Goal: Transaction & Acquisition: Register for event/course

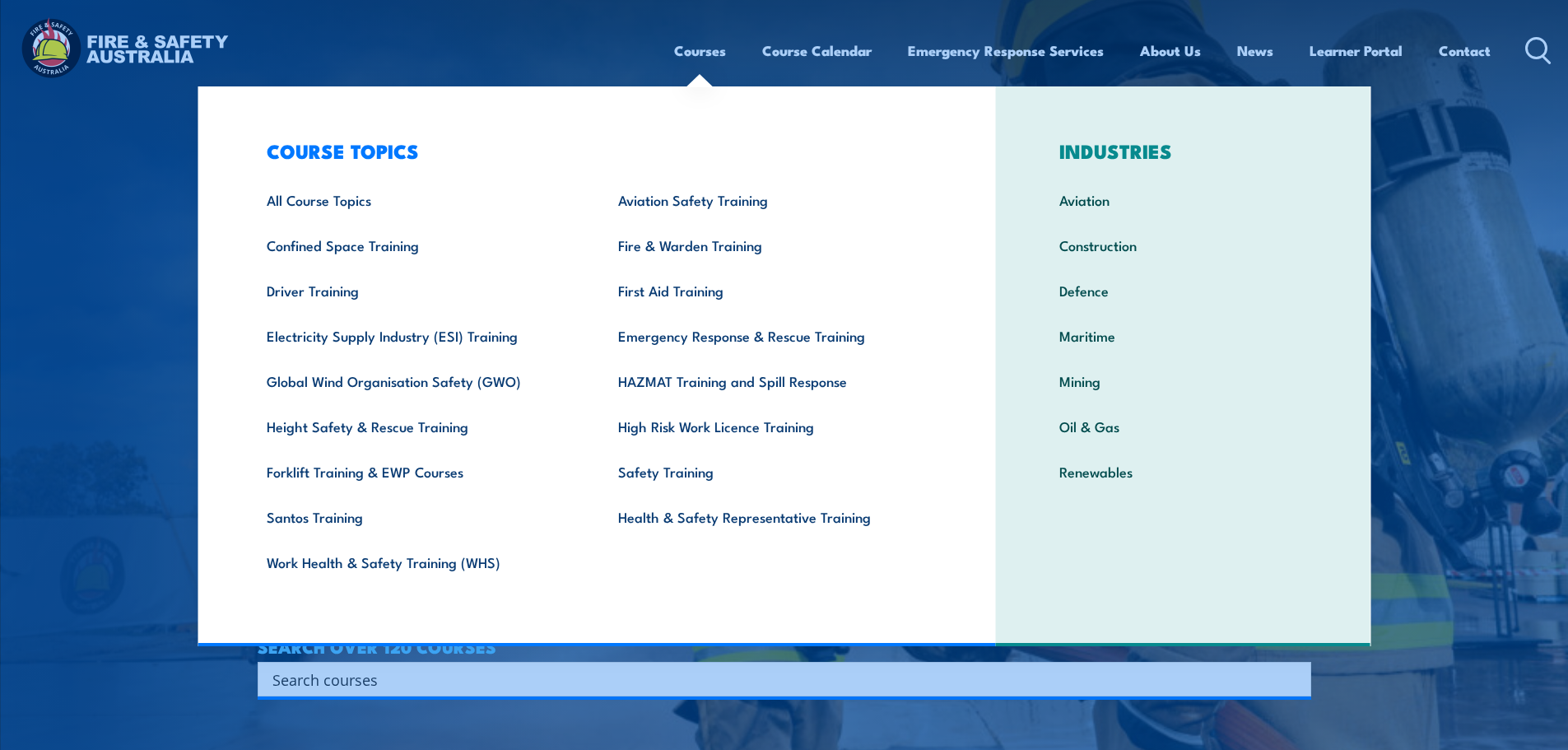
click at [703, 59] on link "Courses" at bounding box center [700, 50] width 52 height 44
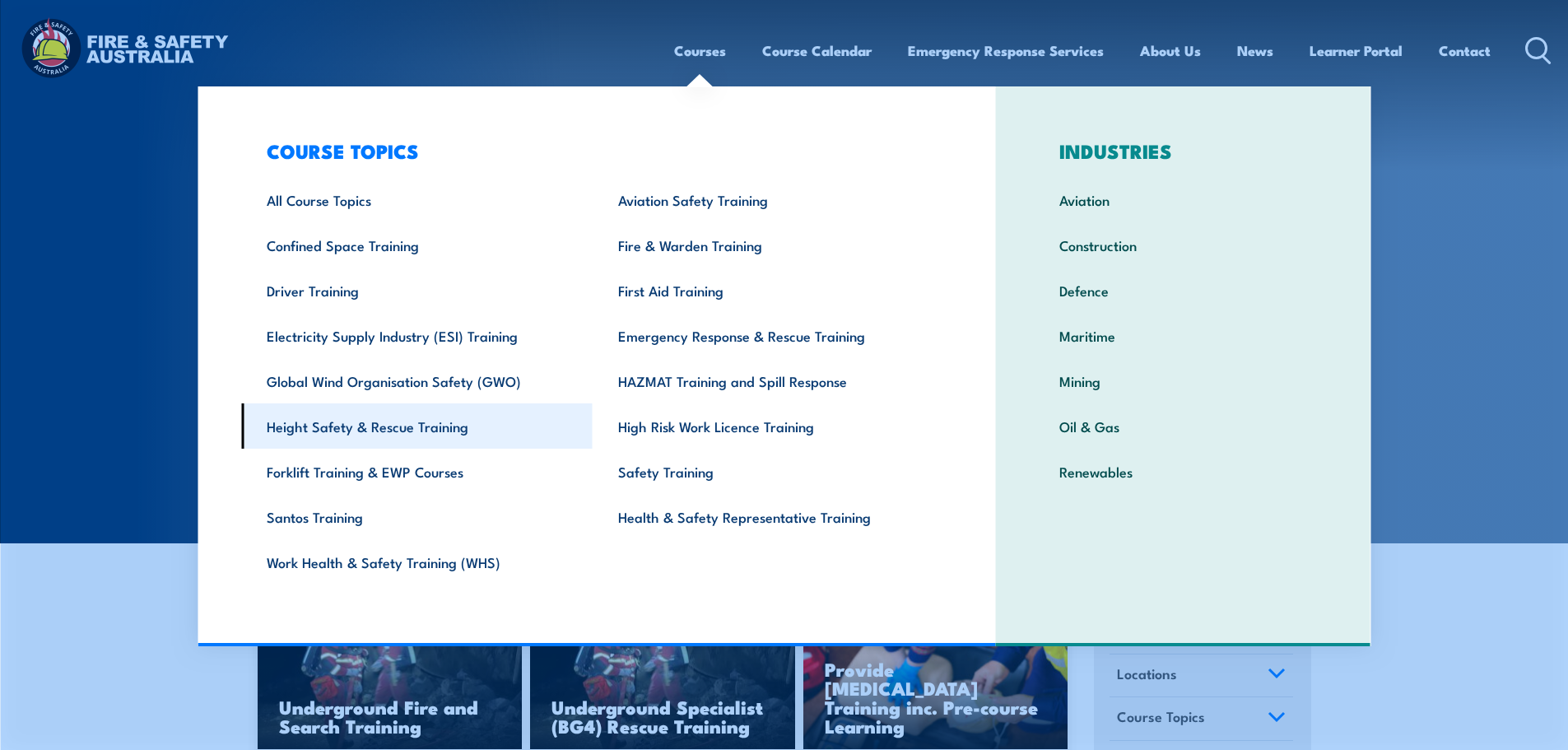
click at [365, 421] on link "Height Safety & Rescue Training" at bounding box center [416, 426] width 352 height 46
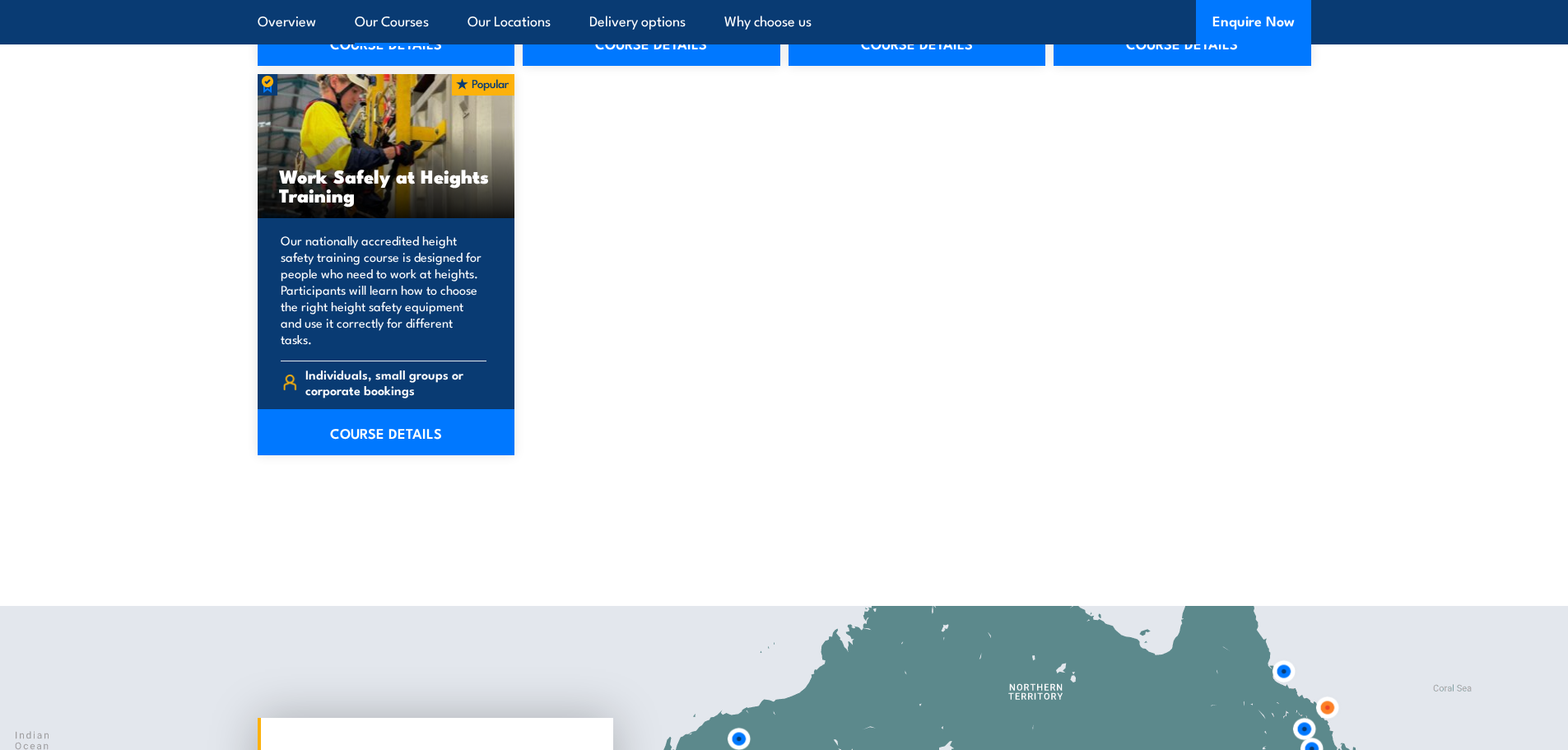
scroll to position [2175, 0]
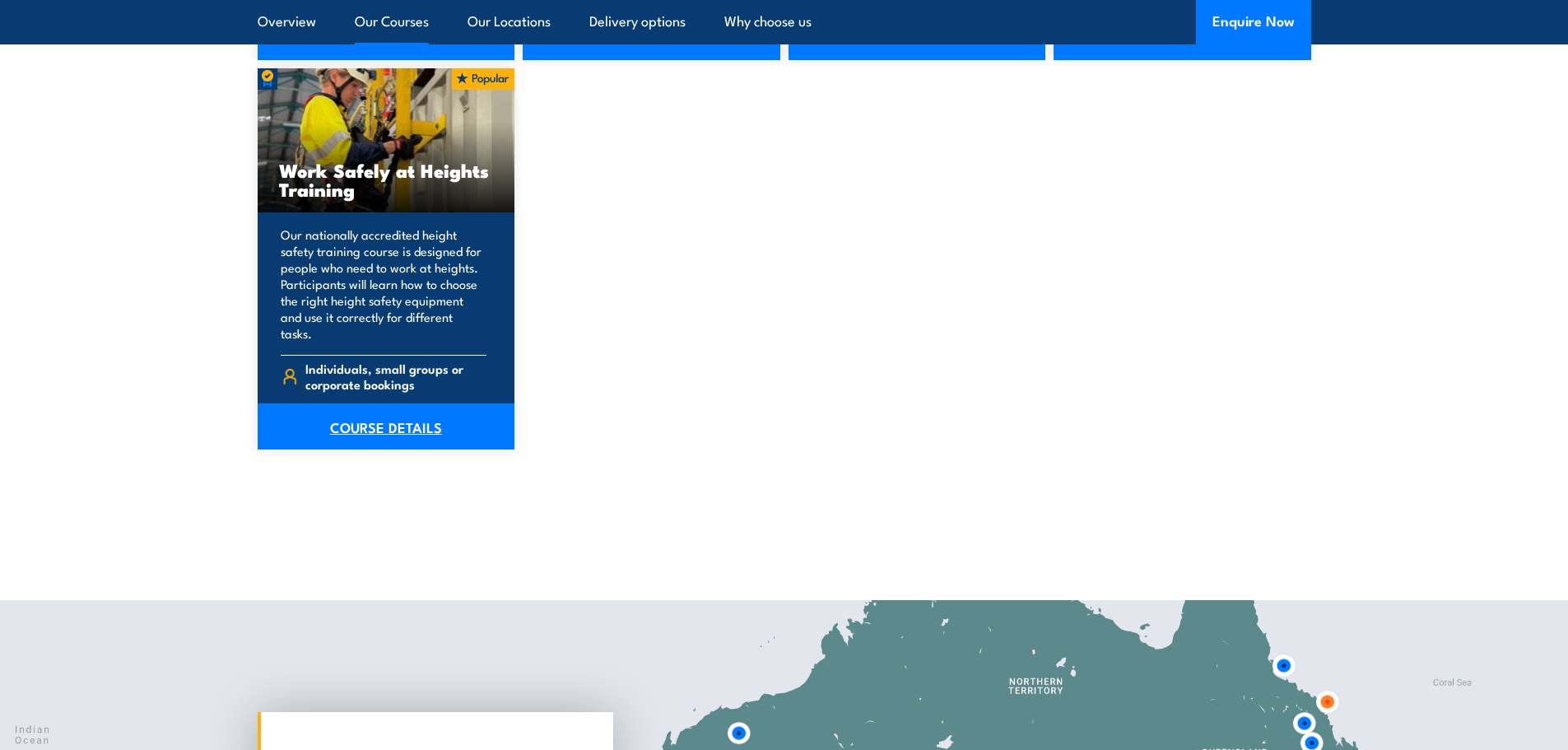
click at [475, 413] on link "COURSE DETAILS" at bounding box center [387, 426] width 258 height 46
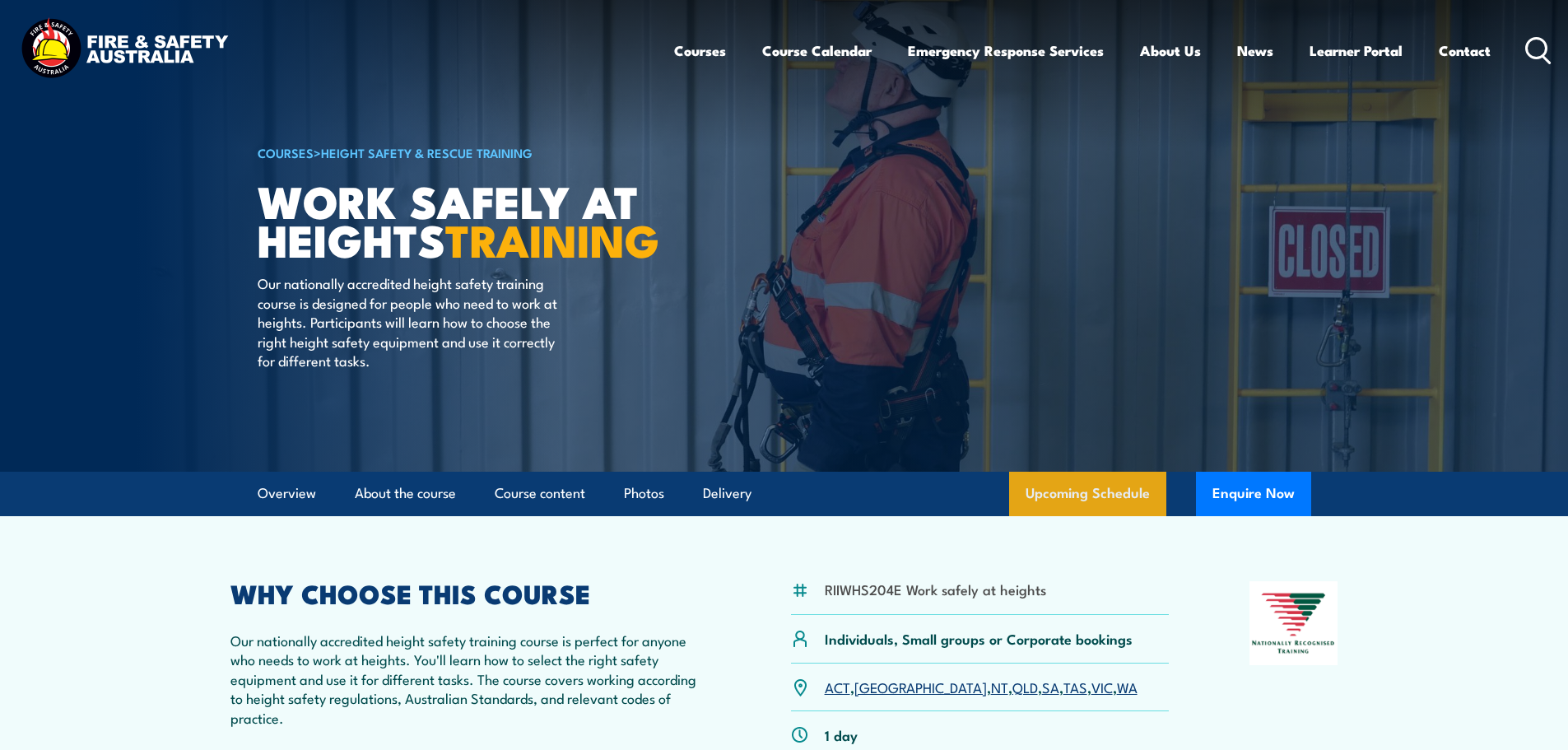
click at [1095, 481] on link "Upcoming Schedule" at bounding box center [1088, 493] width 157 height 45
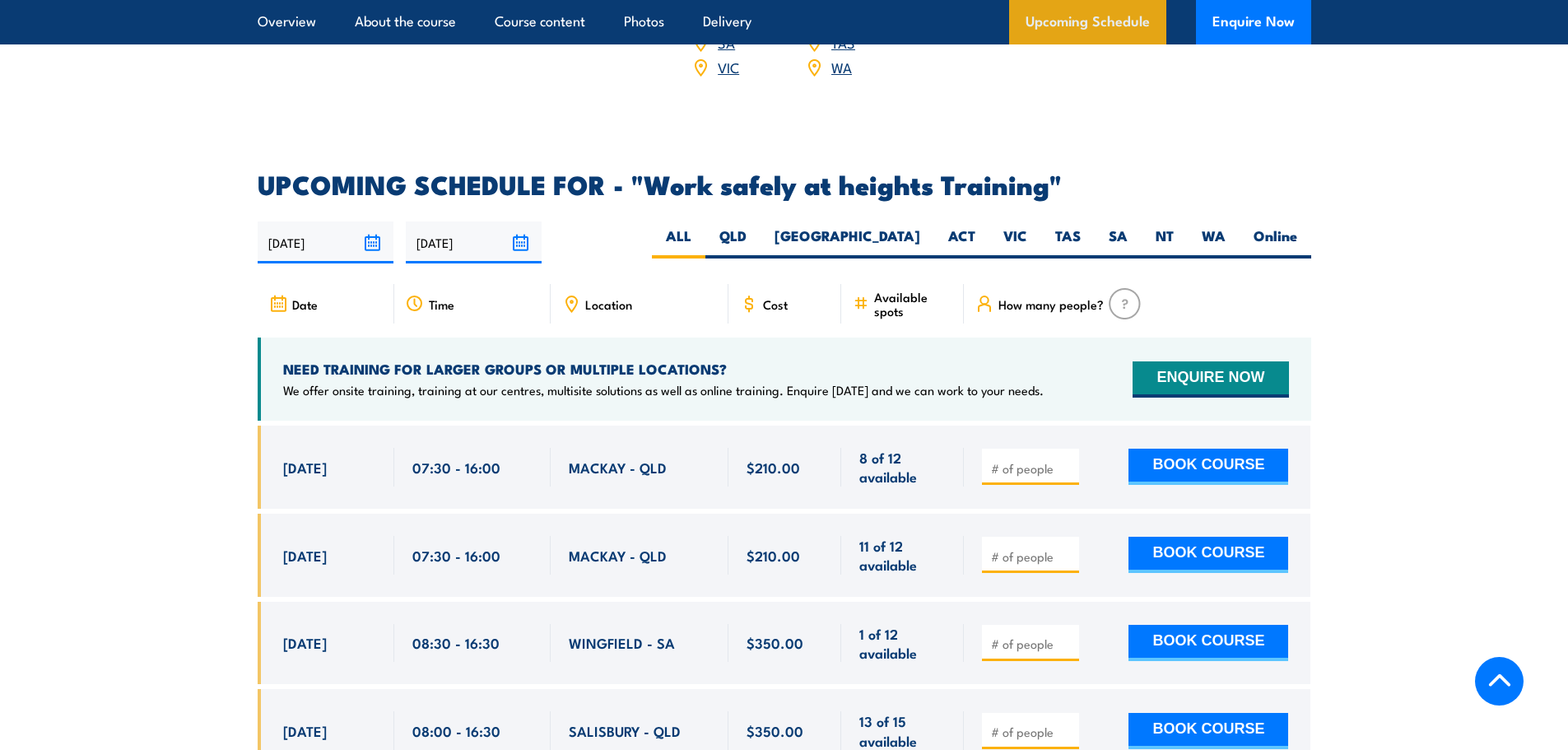
scroll to position [2619, 0]
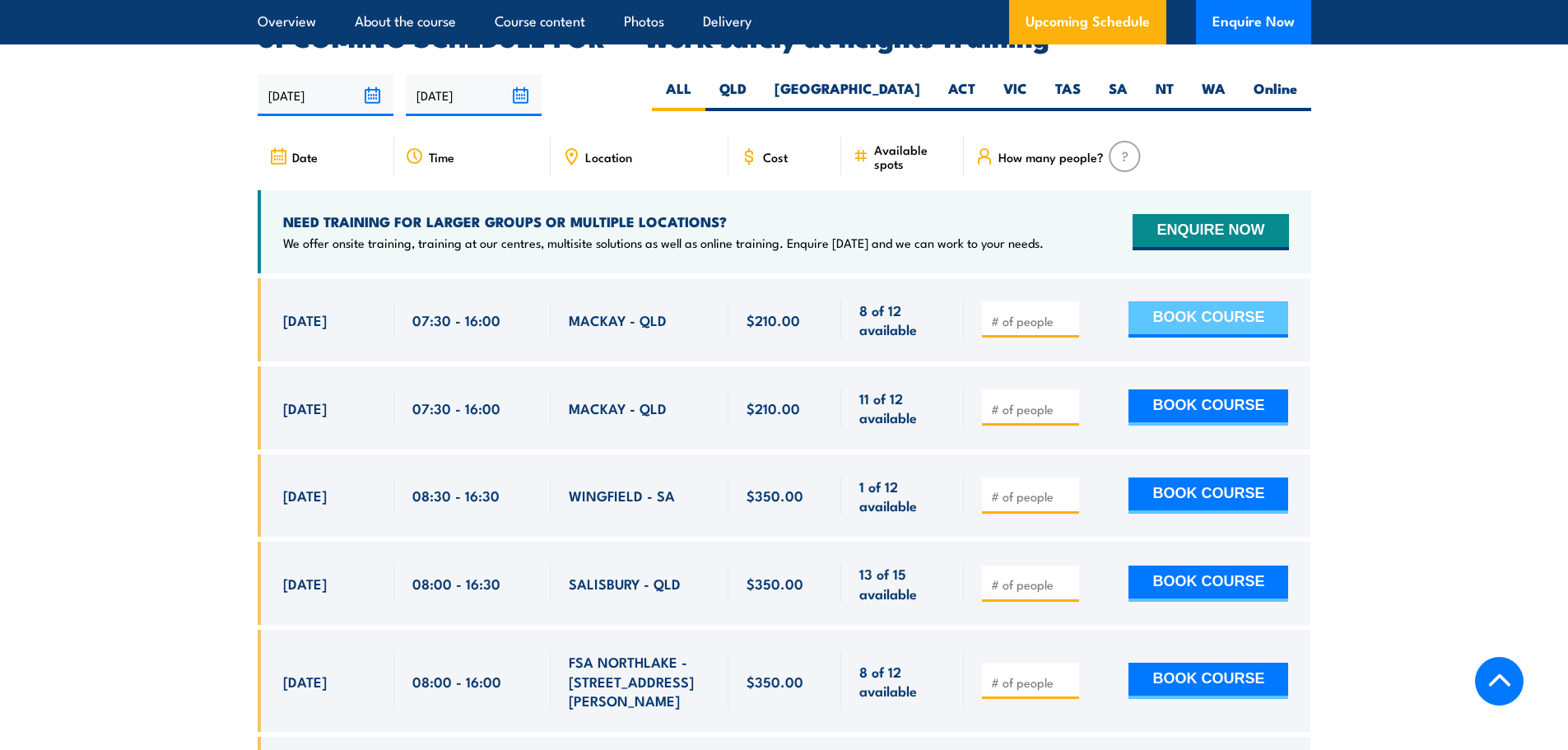
click at [1170, 302] on button "BOOK COURSE" at bounding box center [1208, 320] width 159 height 36
type input "1"
click at [1186, 302] on button "BOOK COURSE" at bounding box center [1208, 320] width 159 height 36
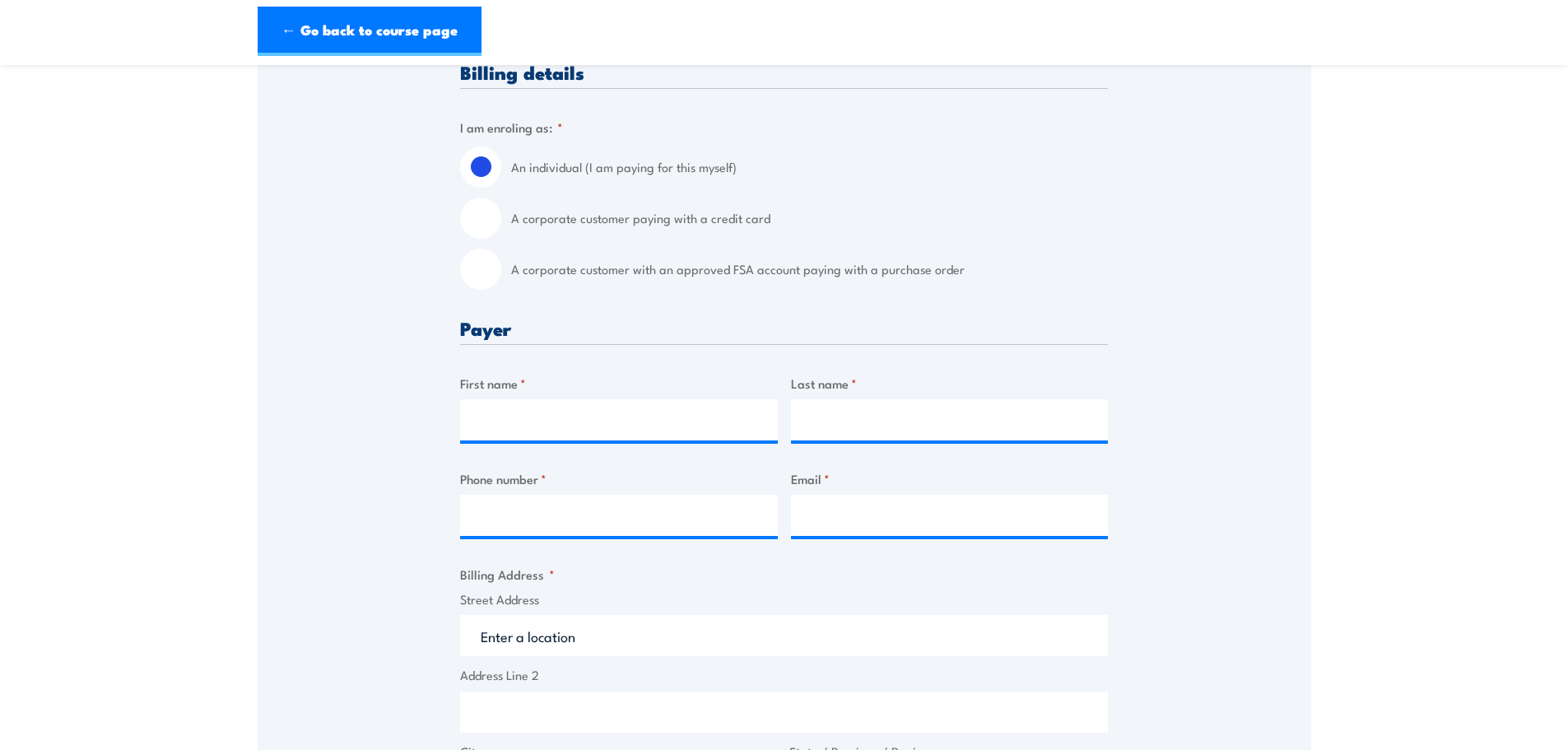
scroll to position [386, 0]
click at [579, 438] on input "First name *" at bounding box center [618, 418] width 318 height 41
type input "Zara"
type input "Choy"
type input "0400546320"
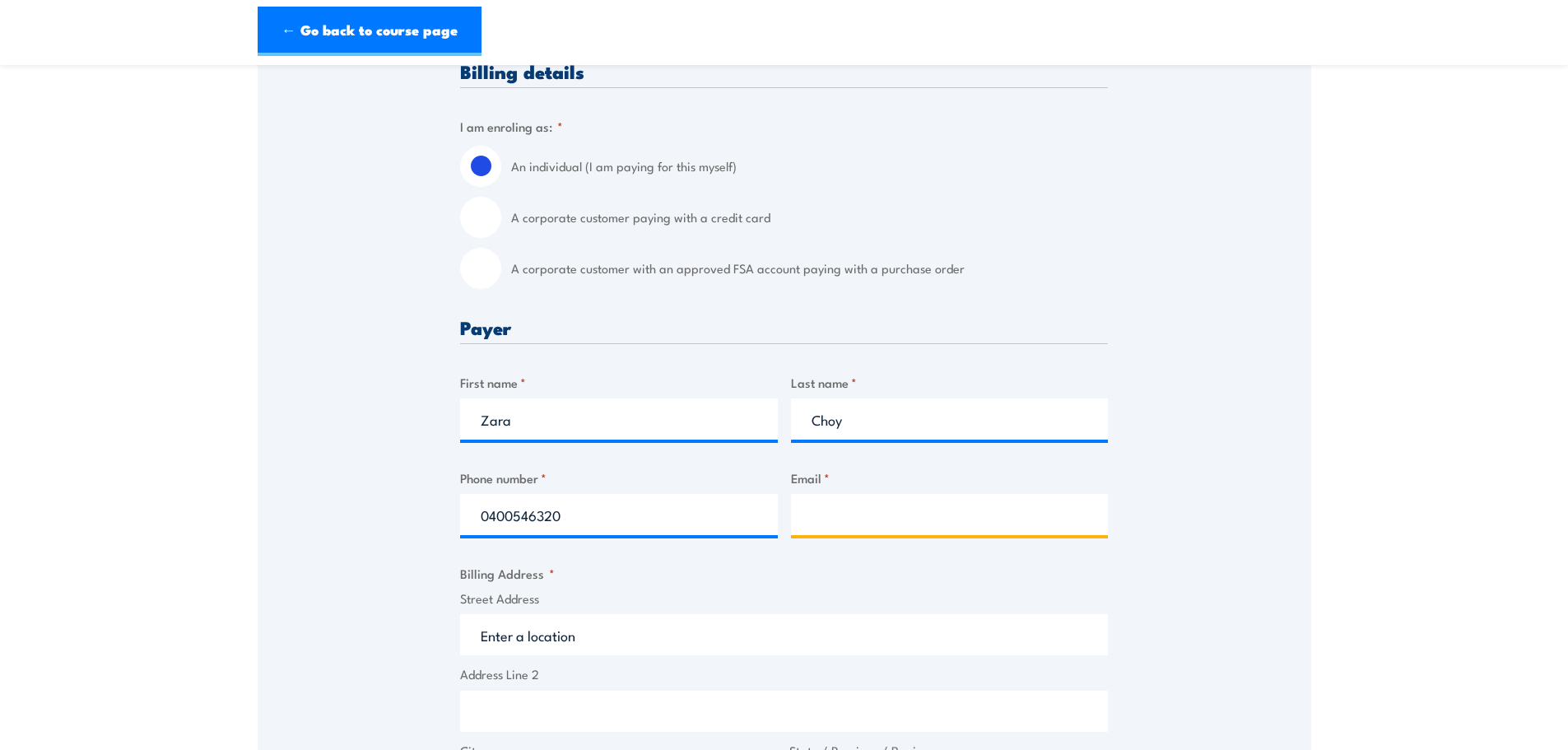
type input "[EMAIL_ADDRESS][DOMAIN_NAME]"
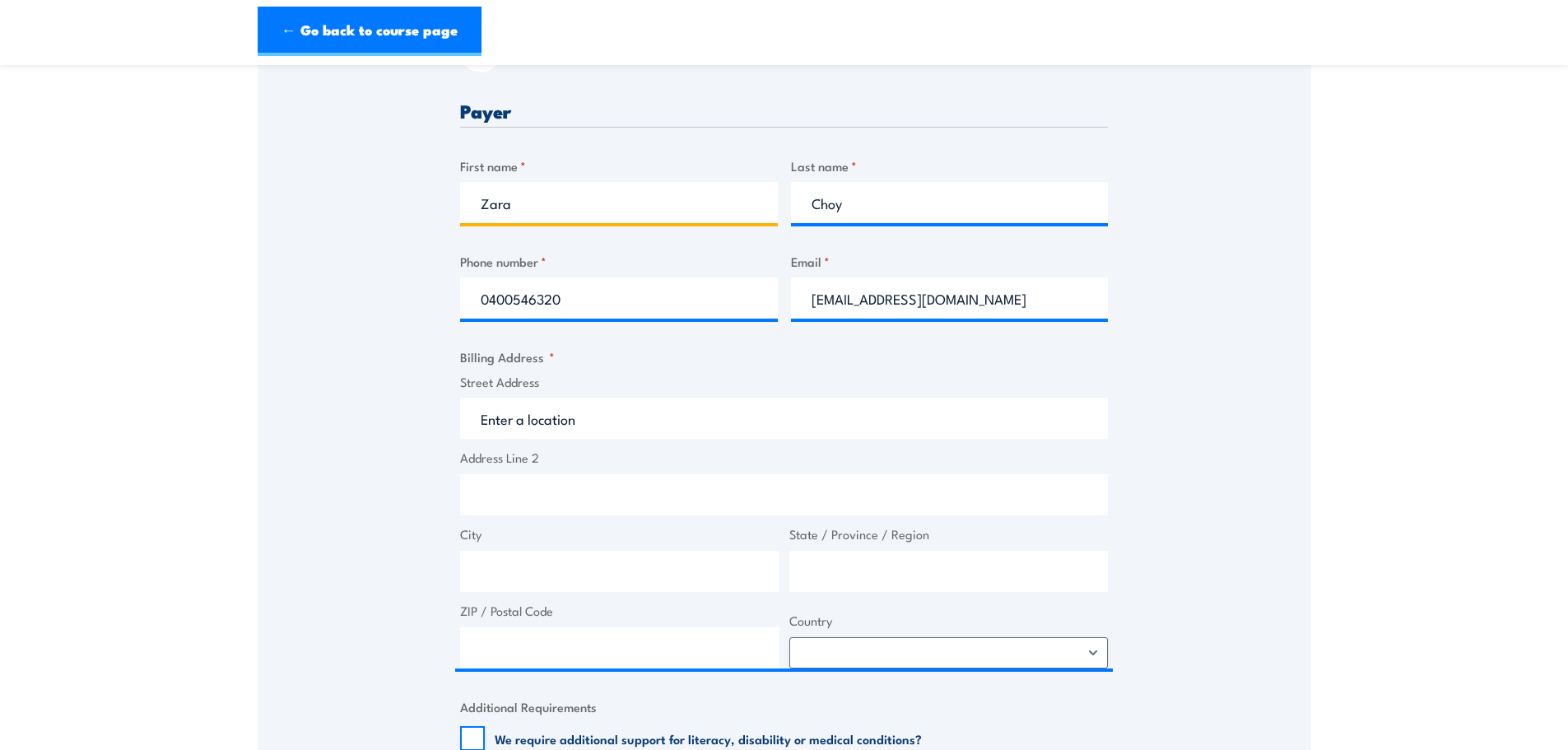
scroll to position [657, 0]
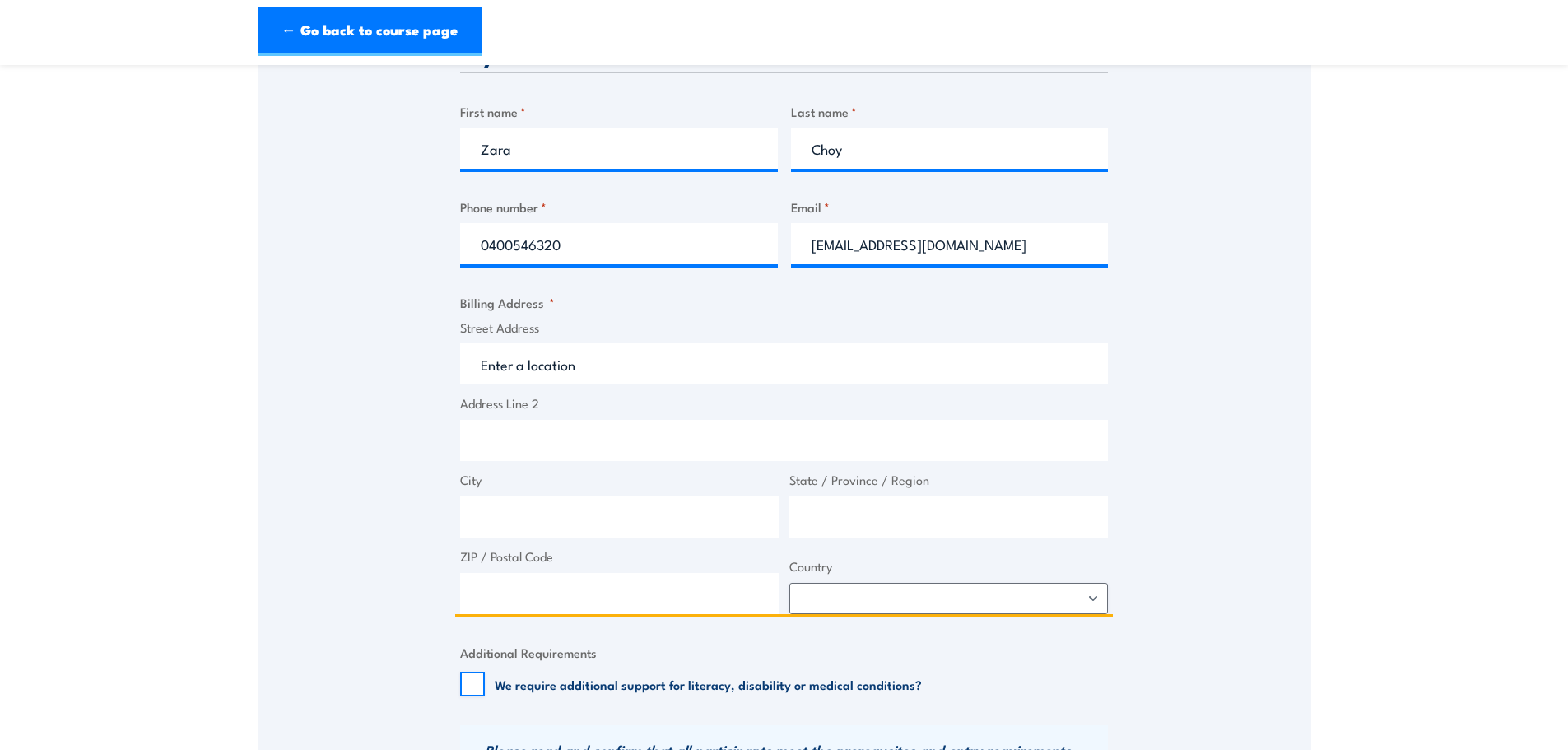
click at [686, 384] on input "Street Address" at bounding box center [784, 363] width 648 height 41
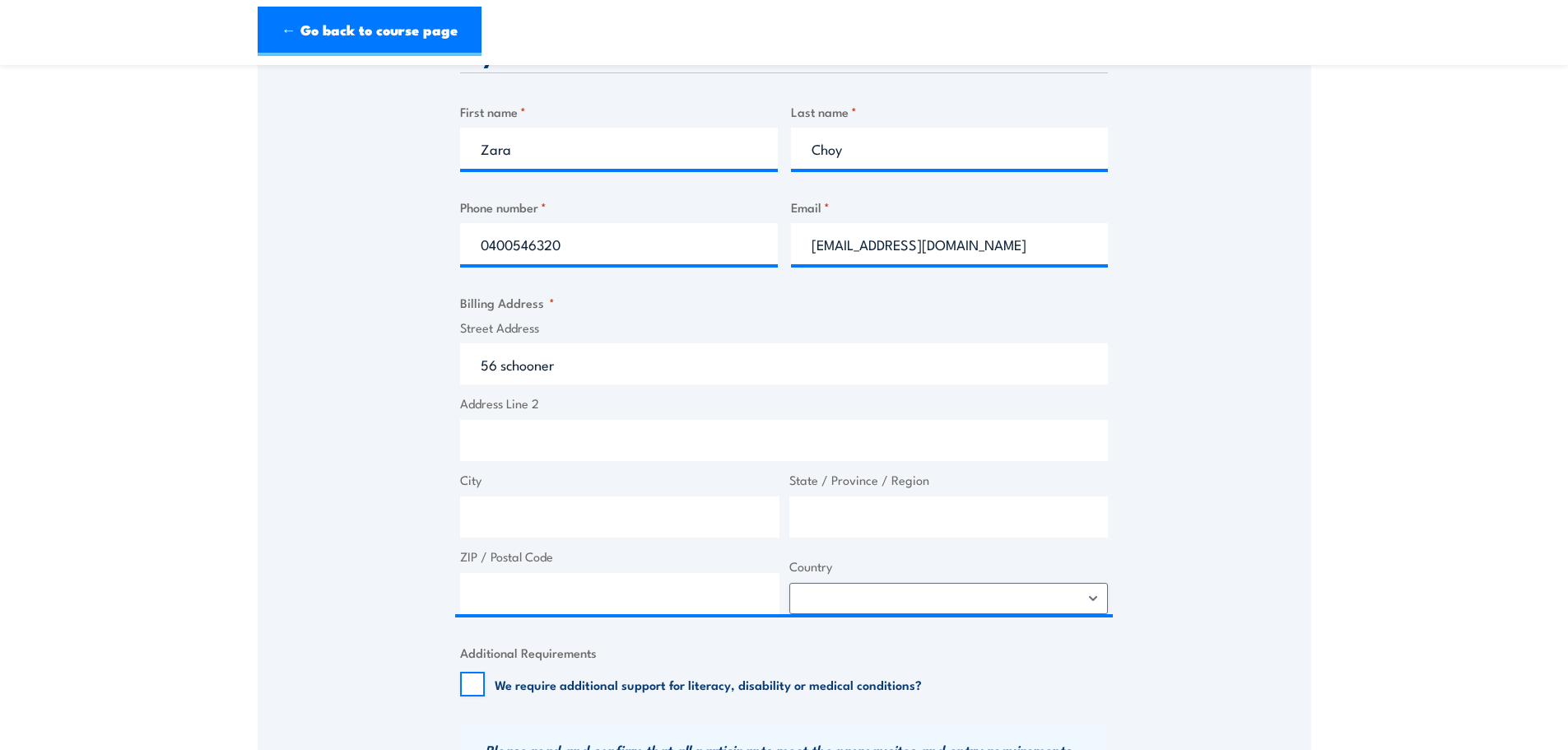
type input "[STREET_ADDRESS]"
type input "Bucasia"
type input "[GEOGRAPHIC_DATA]"
type input "4750"
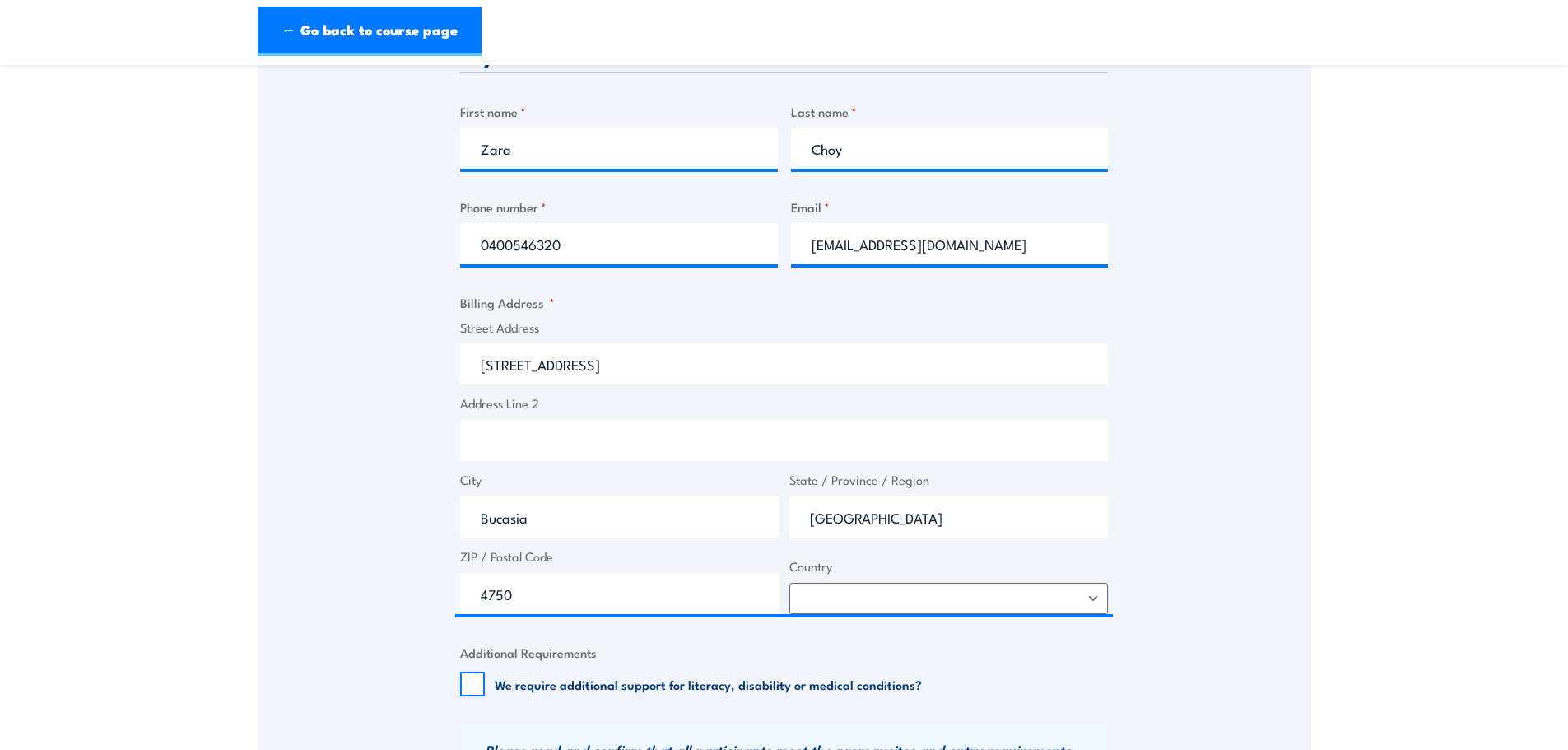
select select "[GEOGRAPHIC_DATA]"
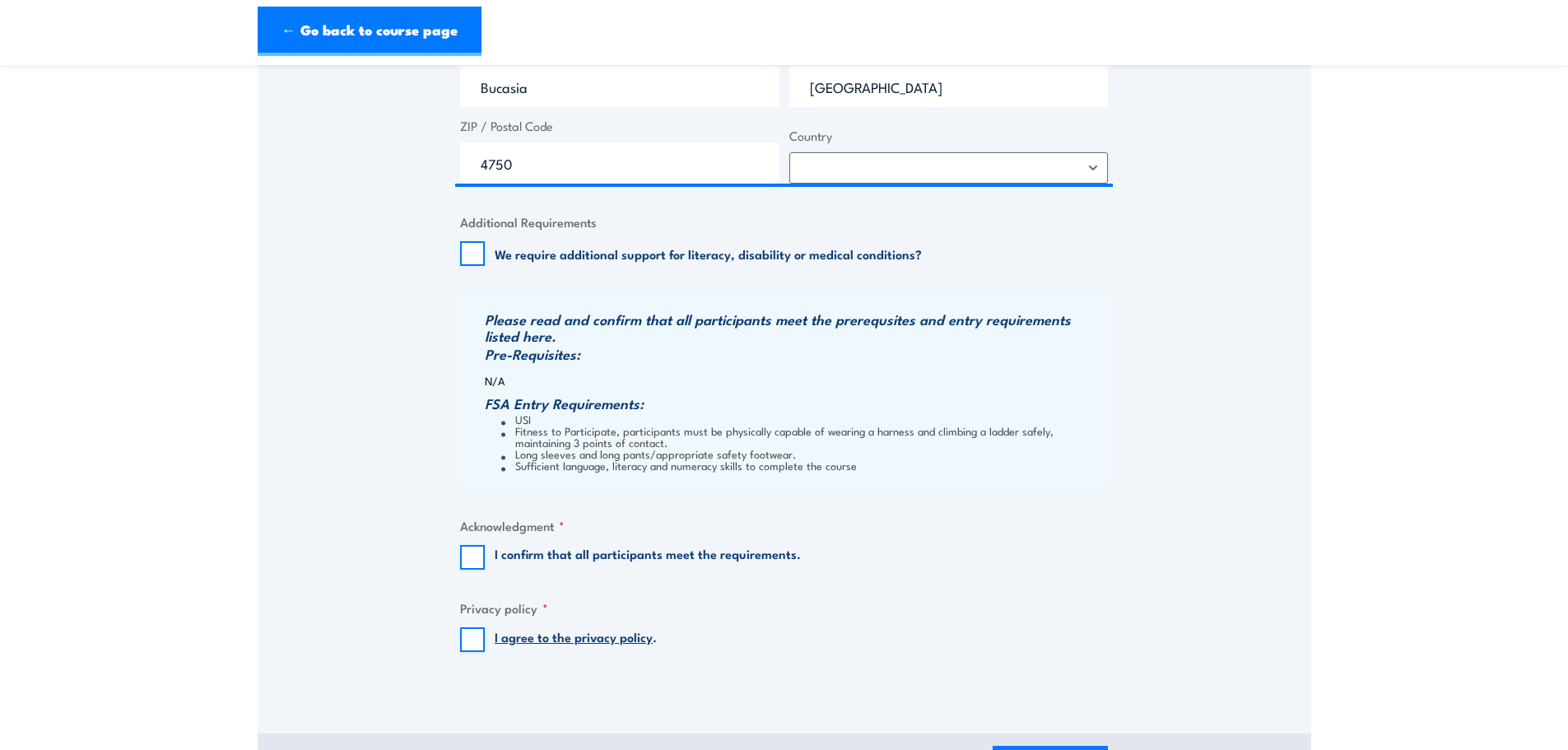
scroll to position [1129, 0]
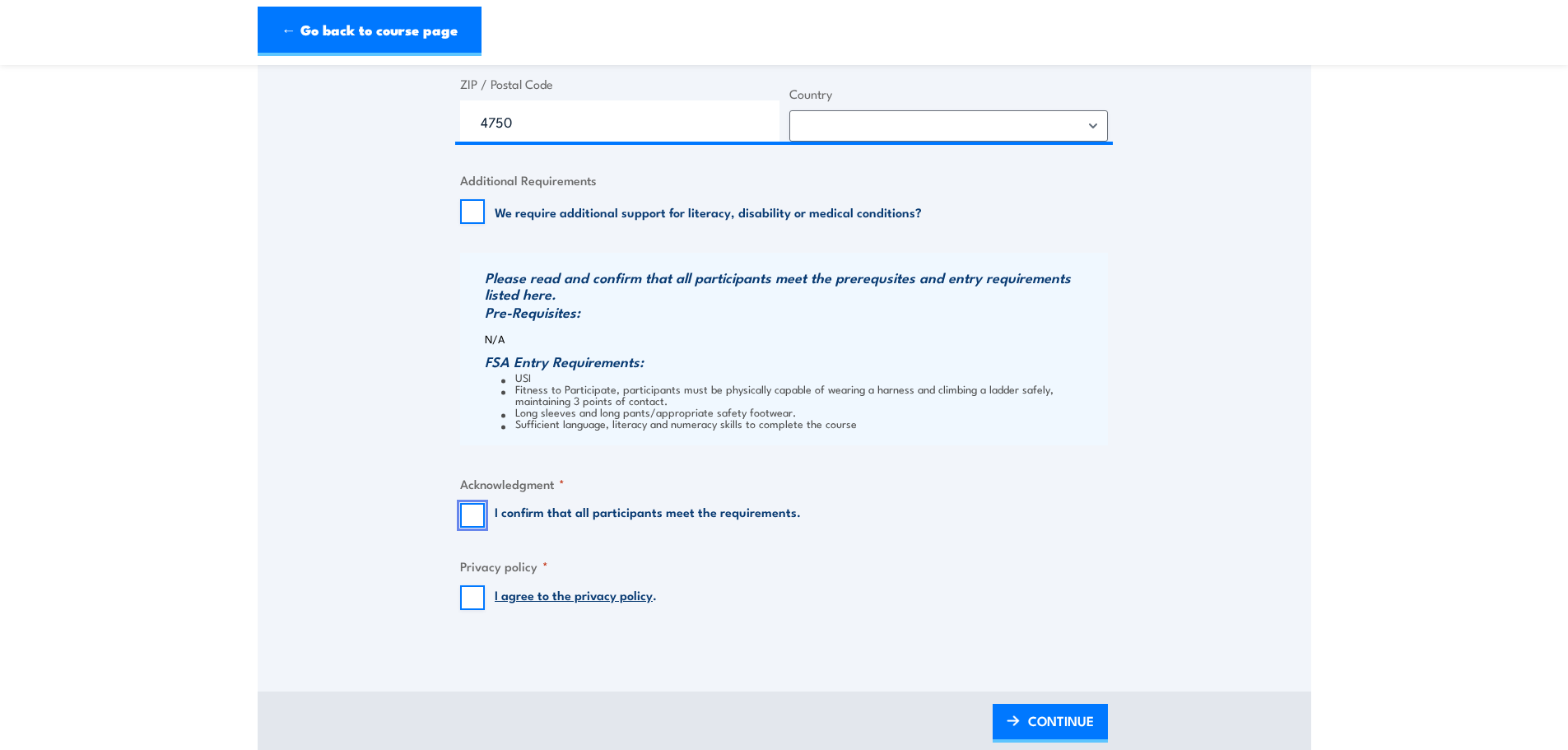
click at [477, 523] on input "I confirm that all participants meet the requirements." at bounding box center [472, 515] width 25 height 25
checkbox input "true"
click at [472, 609] on input "I agree to the privacy policy ." at bounding box center [472, 597] width 25 height 25
checkbox input "true"
click at [1053, 739] on span "CONTINUE" at bounding box center [1061, 721] width 65 height 44
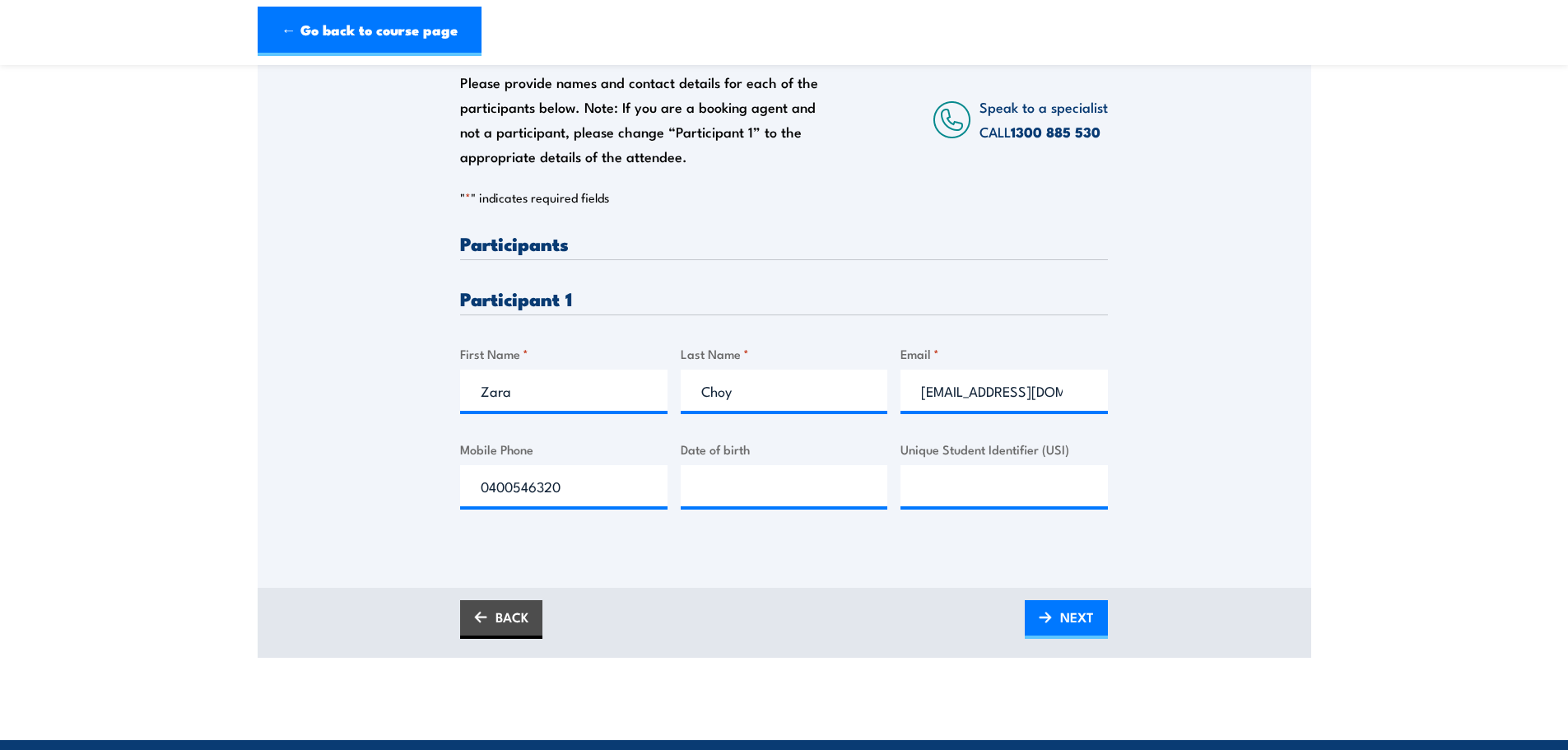
scroll to position [266, 0]
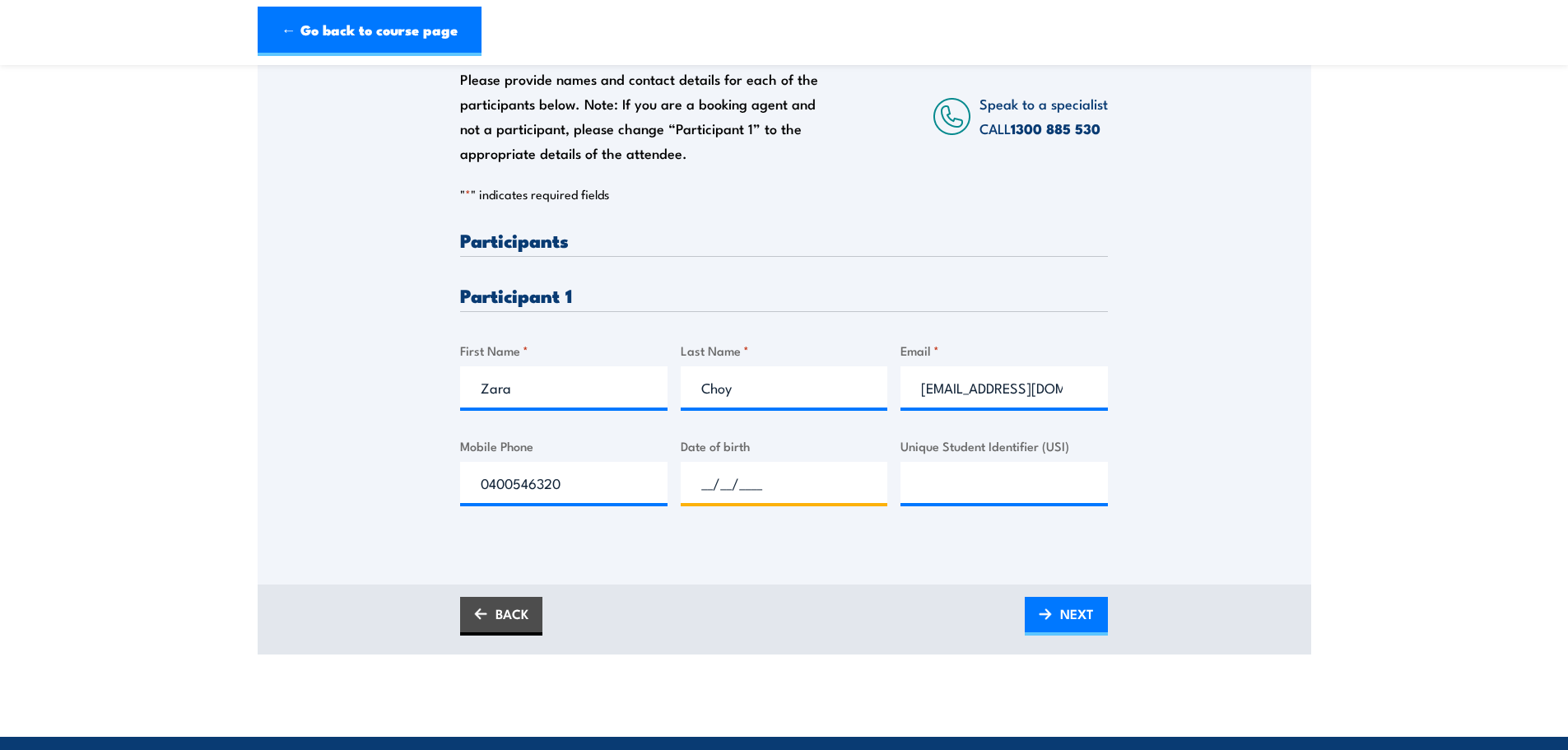
click at [814, 503] on input "__/__/____" at bounding box center [784, 482] width 208 height 41
type input "[DATE]"
click at [946, 499] on input "Unique Student Identifier (USI)" at bounding box center [1005, 482] width 208 height 41
type input "f"
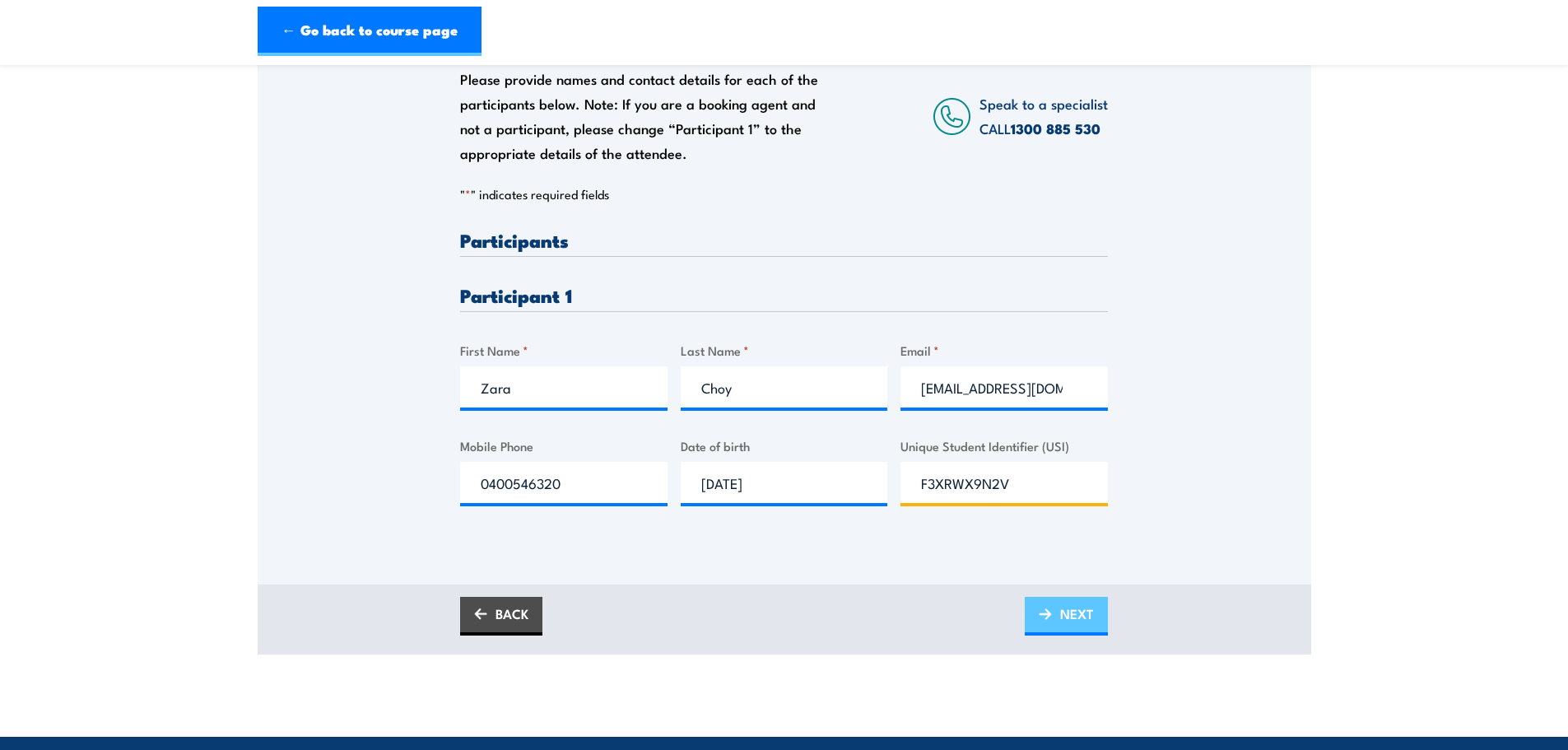
type input "F3XRWX9N2V"
click at [1076, 622] on span "NEXT" at bounding box center [1078, 613] width 34 height 44
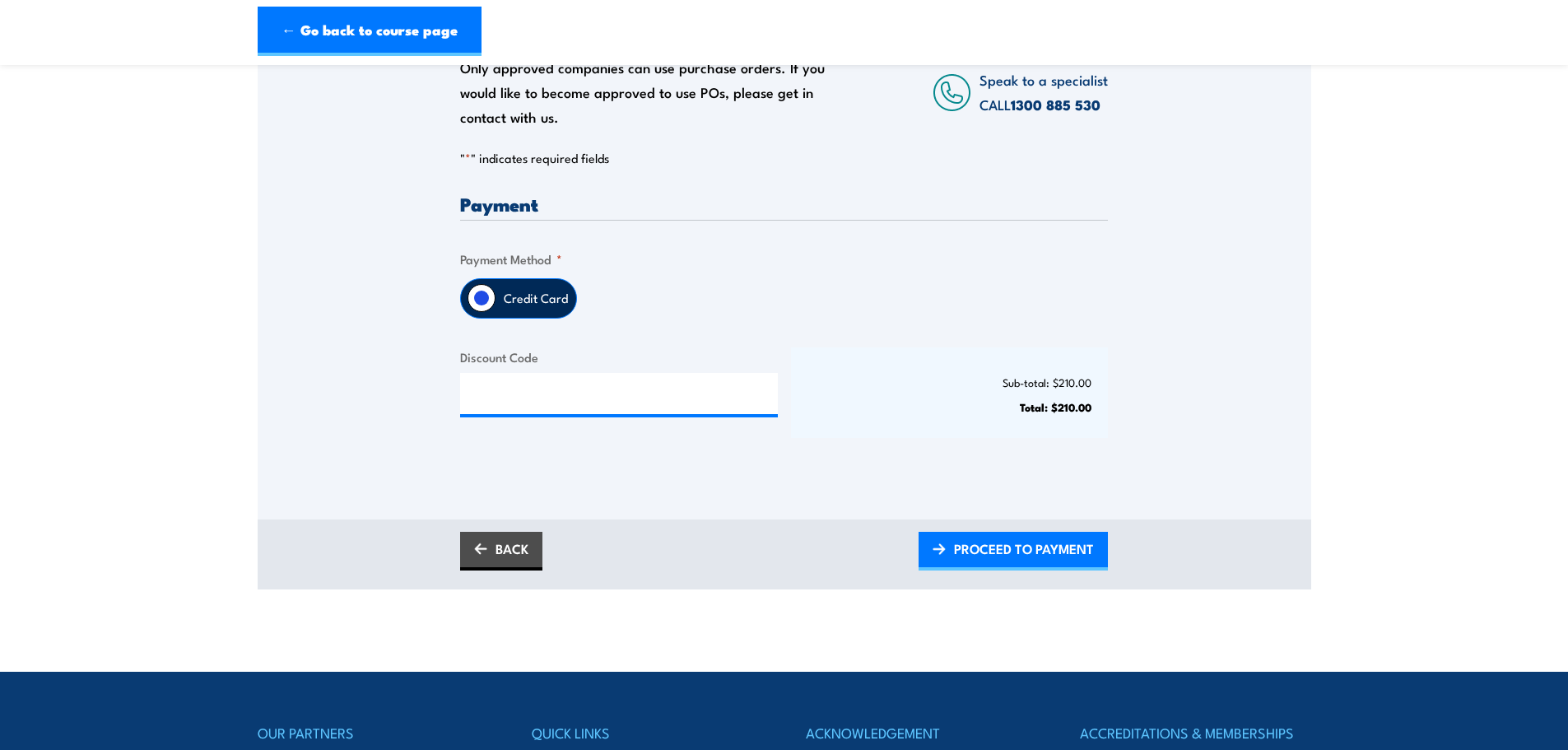
scroll to position [281, 0]
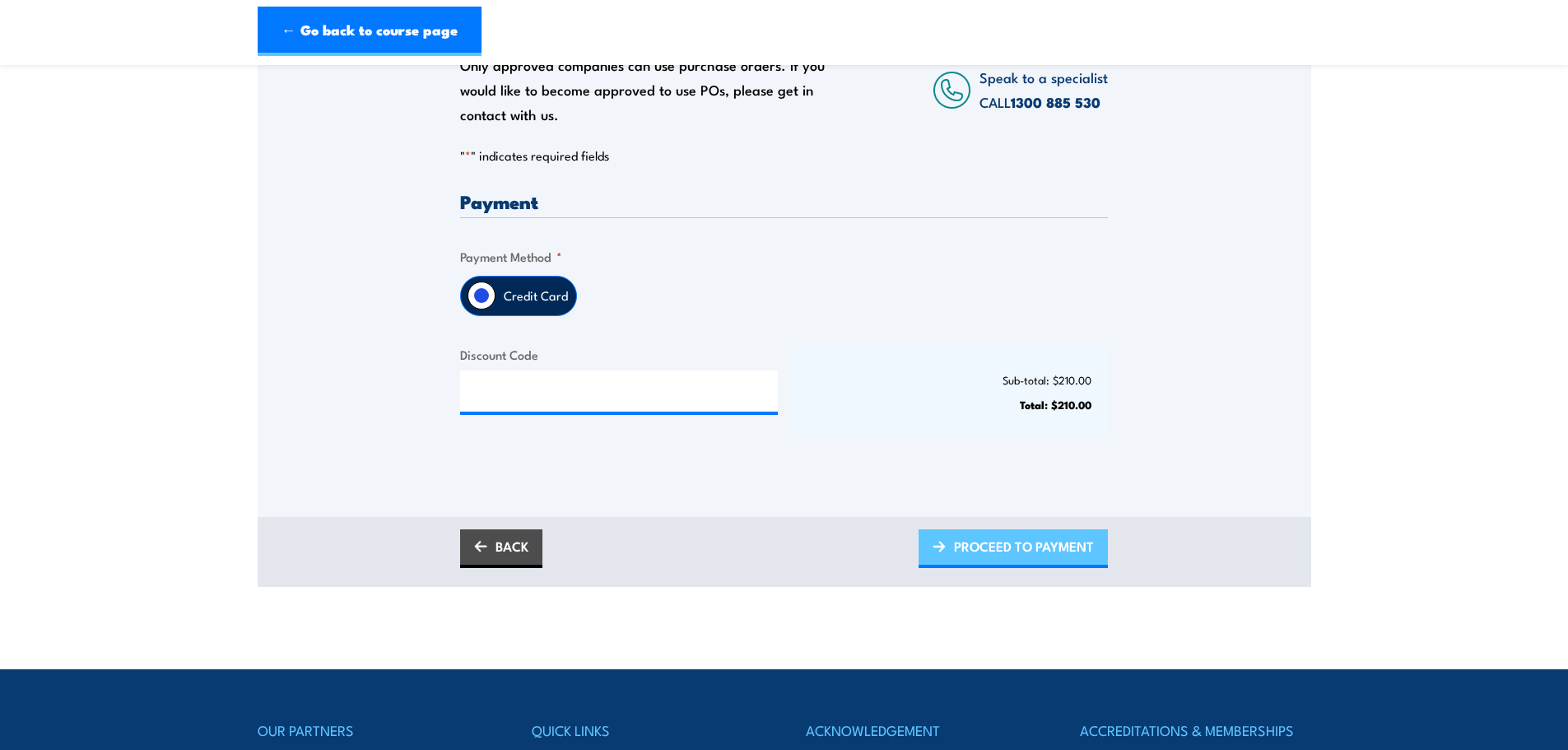
click at [1025, 557] on span "PROCEED TO PAYMENT" at bounding box center [1024, 546] width 140 height 44
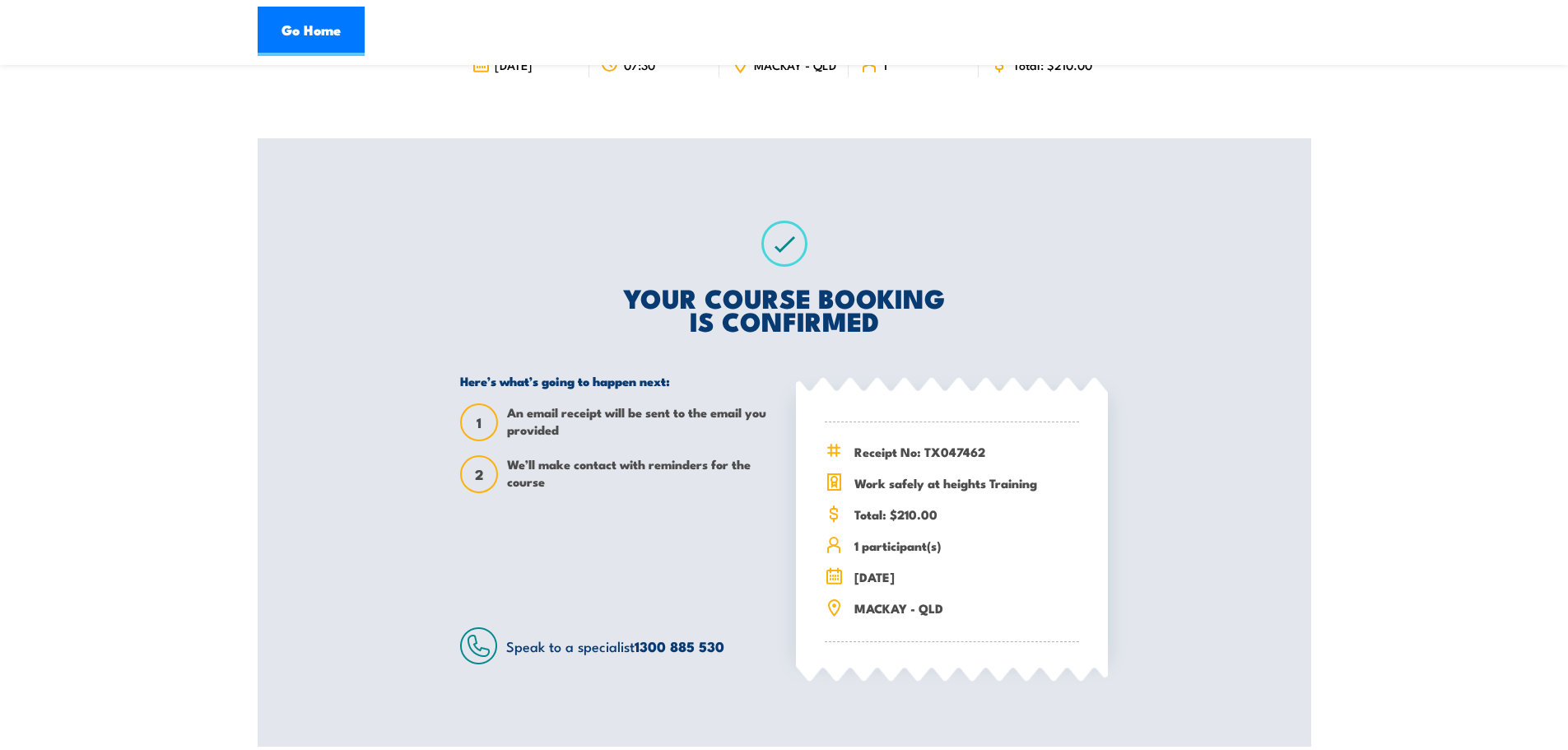
scroll to position [204, 0]
